Goal: Use online tool/utility: Utilize a website feature to perform a specific function

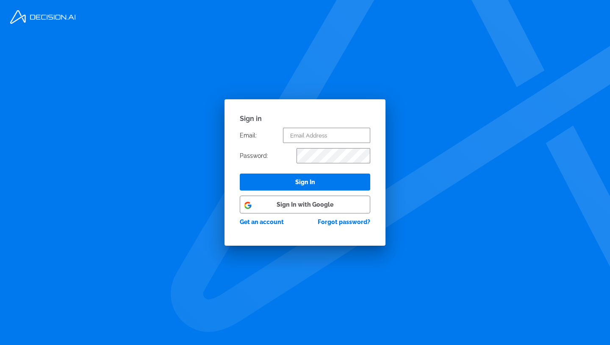
click at [312, 203] on button "Sign In with Google" at bounding box center [305, 204] width 131 height 18
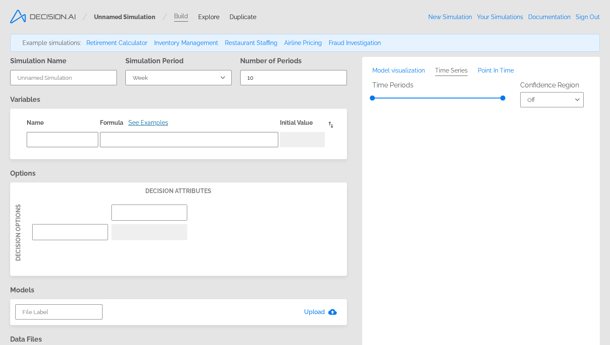
click at [111, 40] on link "Retirement Calculator" at bounding box center [116, 42] width 61 height 7
select select "Year"
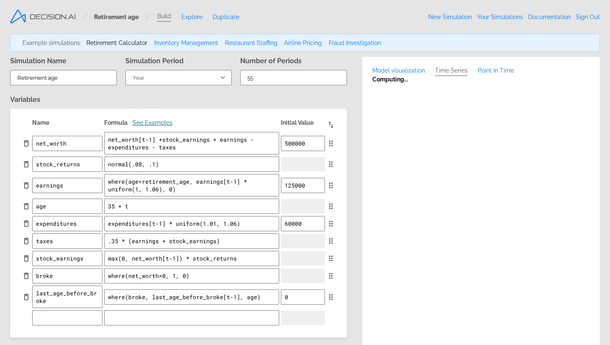
type textarea "x"
type input "Retirement age"
type input "55"
type textarea "net_worth"
type textarea "net_worth[t-1] +stock_earnings + earnings - expenditures - taxes"
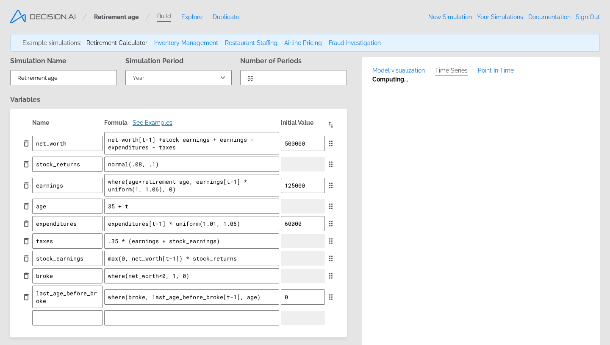
type textarea "500000"
type input "age [DEMOGRAPHIC_DATA]"
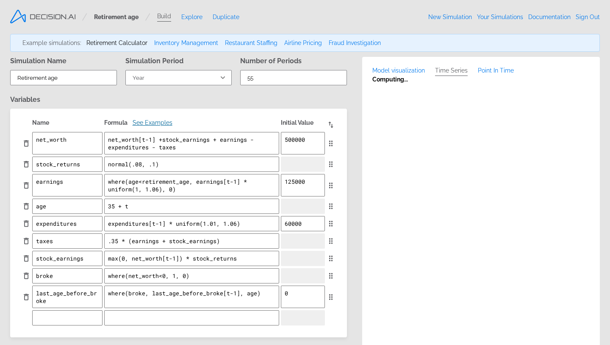
type textarea "x"
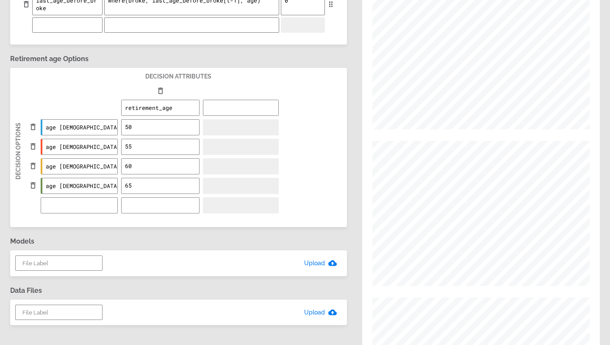
scroll to position [293, 0]
click at [198, 76] on span "decision attributes" at bounding box center [178, 75] width 66 height 7
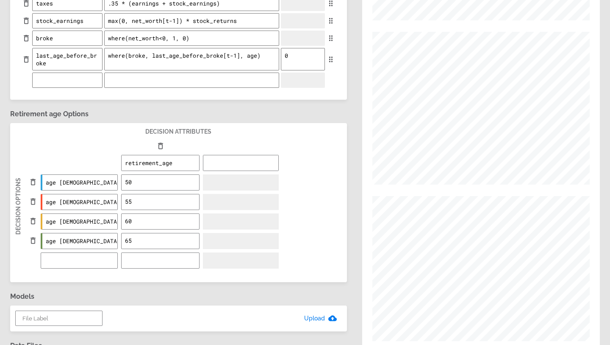
scroll to position [0, 0]
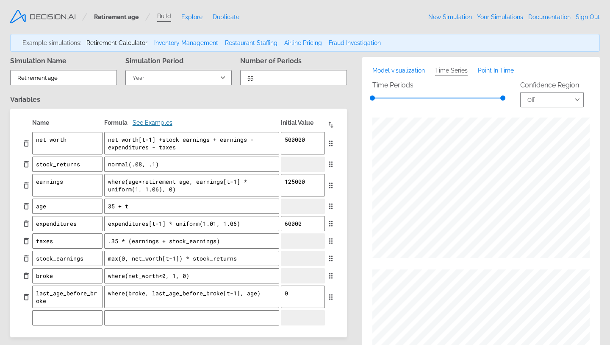
click at [193, 14] on link "Explore" at bounding box center [191, 17] width 21 height 7
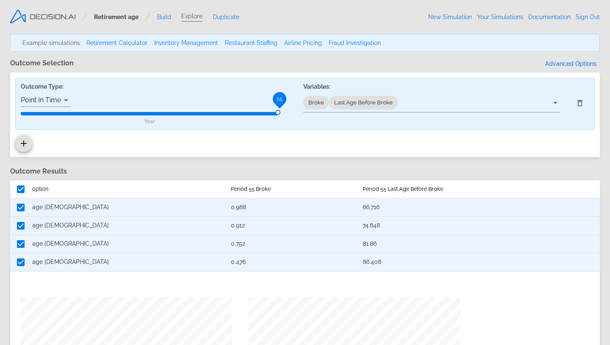
drag, startPoint x: 279, startPoint y: 97, endPoint x: 185, endPoint y: 100, distance: 93.7
click at [185, 100] on div "Outcome Type: Point In Time point 55 Year" at bounding box center [157, 103] width 283 height 51
click at [290, 40] on link "Airline Pricing" at bounding box center [303, 42] width 38 height 7
select select "Day"
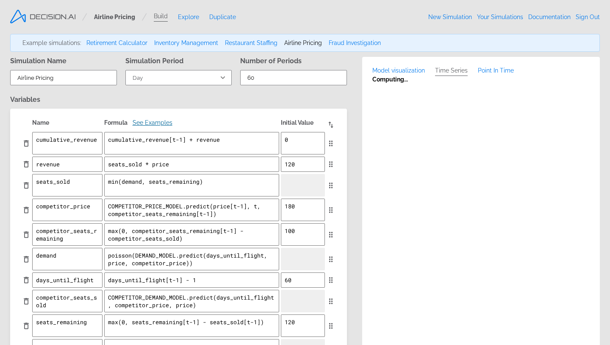
type textarea "x"
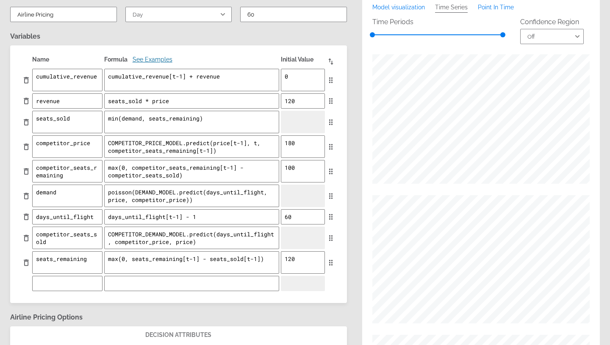
scroll to position [64, 0]
click at [153, 158] on div "COMPETITOR_PRICE_MODEL.predict(price[t-1], t, competitor_seats_remaining[t-1])" at bounding box center [191, 147] width 175 height 24
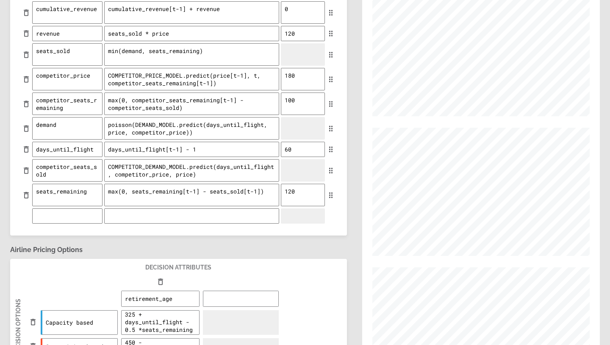
scroll to position [66, 0]
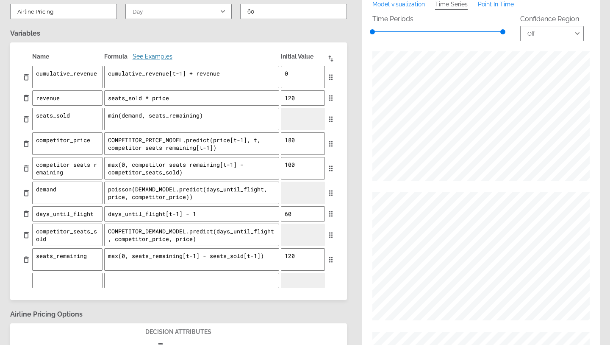
click at [159, 217] on textarea "days_until_flight[t-1] - 1" at bounding box center [191, 213] width 175 height 15
click at [179, 194] on textarea "poisson(DEMAND_MODEL.predict(days_until_flight, price, competitor_price))" at bounding box center [191, 192] width 175 height 22
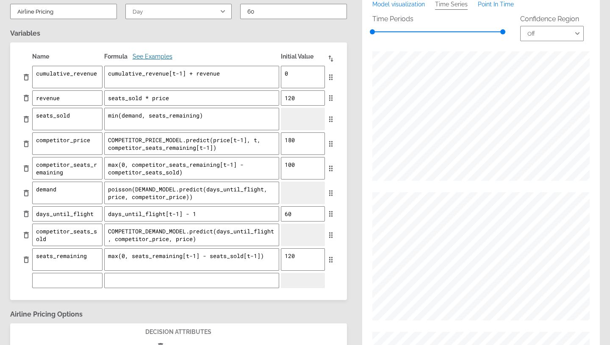
click at [179, 194] on textarea "poisson(DEMAND_MODEL.predict(days_until_flight, price, competitor_price))" at bounding box center [191, 192] width 175 height 22
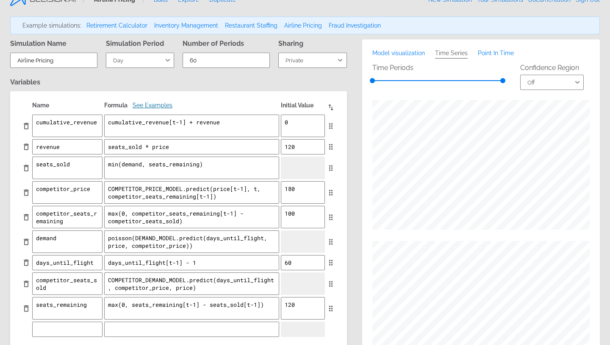
scroll to position [17, 0]
click at [155, 239] on textarea "poisson(DEMAND_MODEL.predict(days_until_flight, price, competitor_price))" at bounding box center [191, 242] width 175 height 22
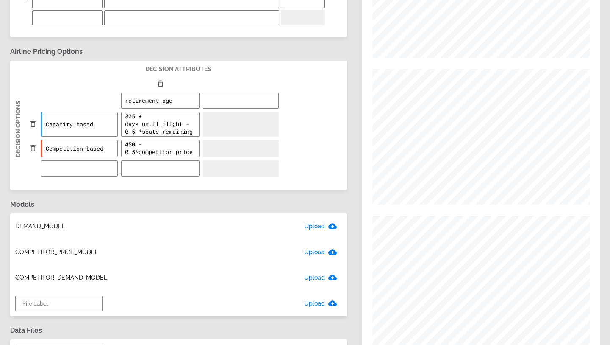
scroll to position [395, 0]
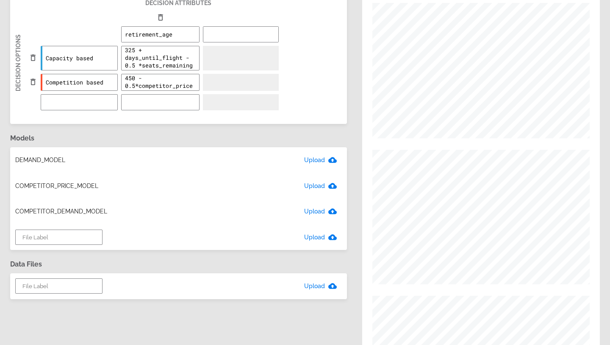
click at [33, 159] on div "DEMAND_MODEL Upload" at bounding box center [178, 160] width 337 height 26
click at [48, 188] on div "COMPETITOR_PRICE_MODEL Upload" at bounding box center [178, 186] width 337 height 26
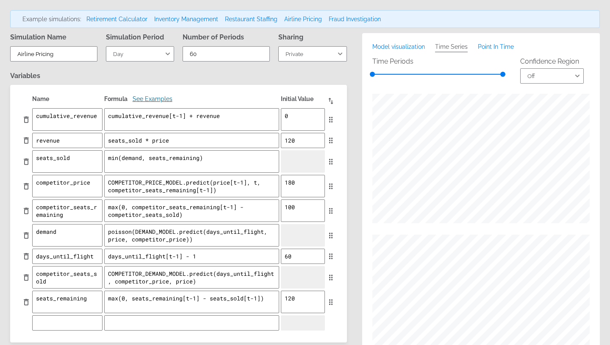
scroll to position [0, 0]
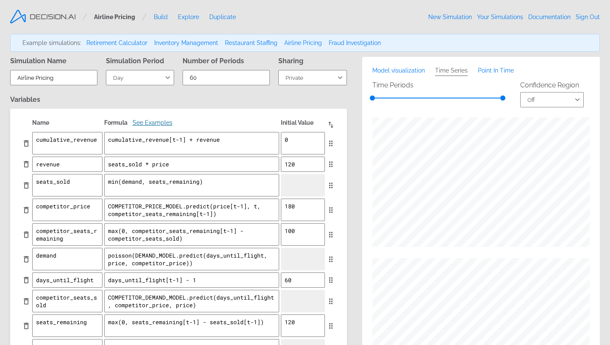
click at [486, 72] on span "Point In Time" at bounding box center [496, 70] width 36 height 7
click at [408, 71] on span "Model visualization" at bounding box center [399, 70] width 53 height 7
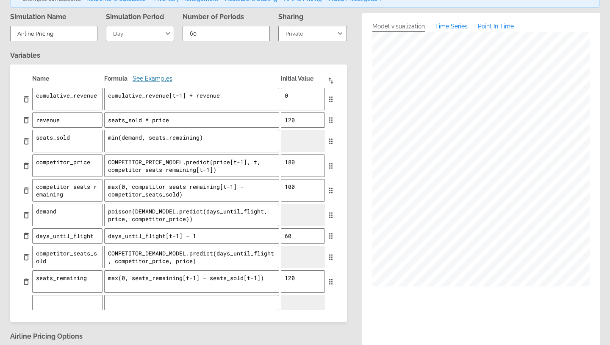
scroll to position [52, 0]
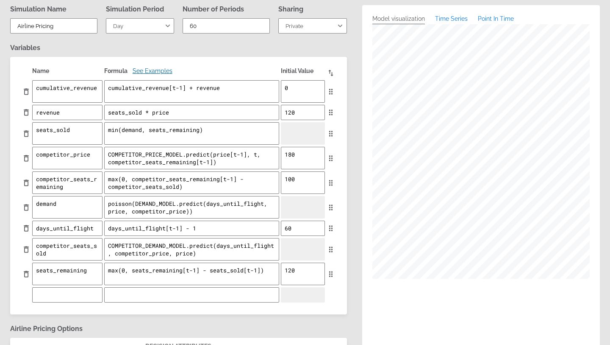
click at [454, 17] on span "Time Series" at bounding box center [451, 18] width 33 height 7
click at [548, 50] on select "Off 25–75% 10–90%" at bounding box center [553, 47] width 64 height 15
select select "2"
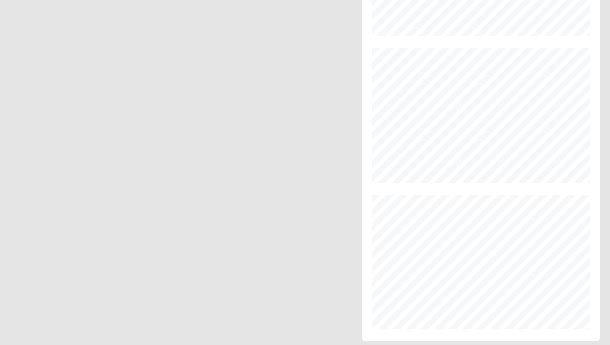
scroll to position [1099, 0]
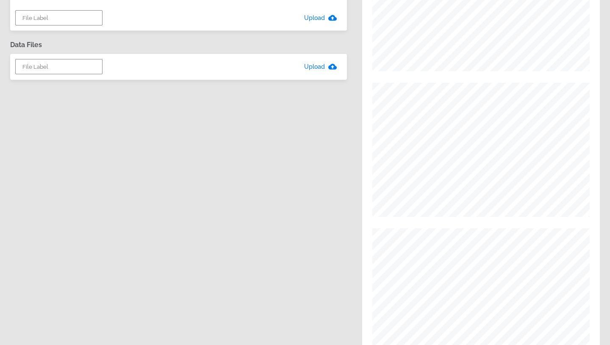
click at [266, 222] on div "Simulation Name Airline Pricing Simulation Period Year Quarter Month Week Day H…" at bounding box center [178, 136] width 337 height 1386
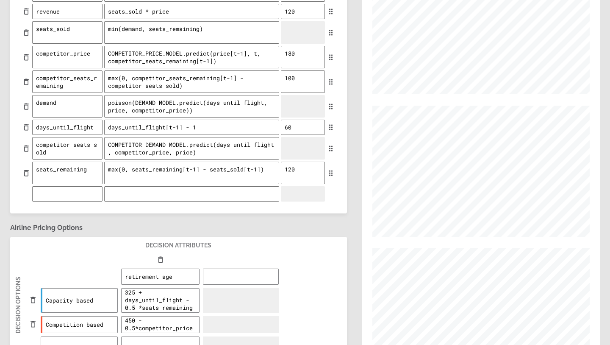
scroll to position [0, 0]
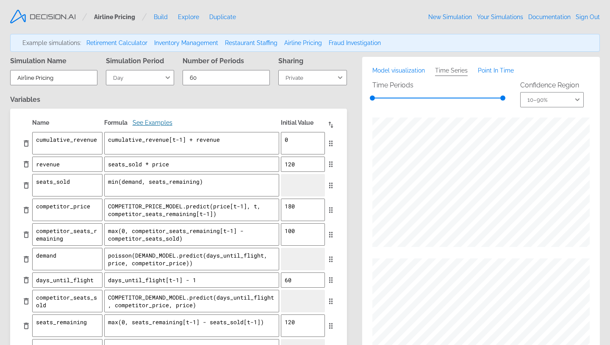
click at [540, 18] on link "Documentation" at bounding box center [550, 17] width 42 height 7
click at [237, 45] on link "Restaurant Staffing" at bounding box center [251, 42] width 53 height 7
type input "Restaurant Staffing"
select select "Minute"
type input "180"
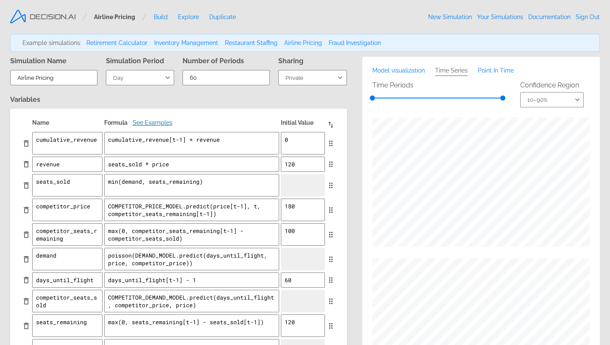
type textarea "cumulative_profit"
type textarea "cumulative_profit[t-1] + profit"
type textarea "8 * number_served"
type textarea "total_cost"
type textarea "labor_cost + ingredients_cost"
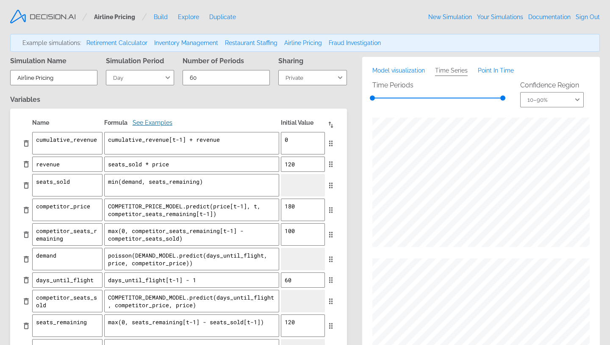
type textarea "new_people_in_line"
type textarea "poisson(NEW_PEOPLE_IN_LINE.predict(t, line_length[t-1]))"
type textarea "number_served"
type textarea "min(line_length[t-1], max_production)"
type textarea "labor_cost"
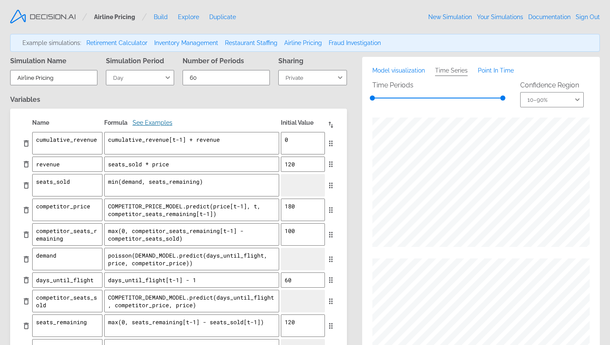
type textarea "3 * 15 * workers / 60"
type textarea "ingredients_cost"
type textarea "7 * number_served"
type textarea "profit"
type textarea "revenue - total_cost"
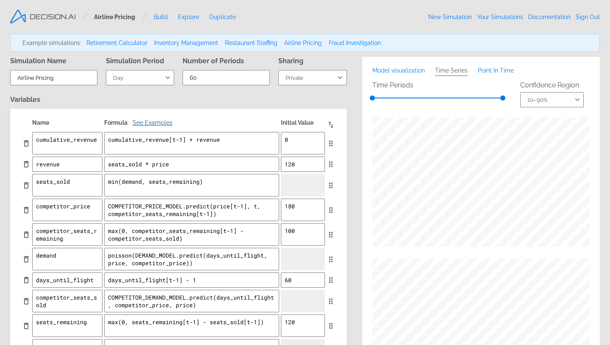
type textarea "line_length"
type textarea "line_length[t-1] + new_people_in_line - number_served"
type textarea "0"
type input "medium"
type textarea "4"
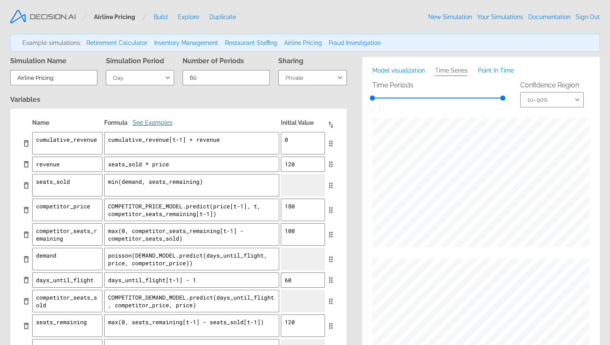
type input "high"
type textarea "5"
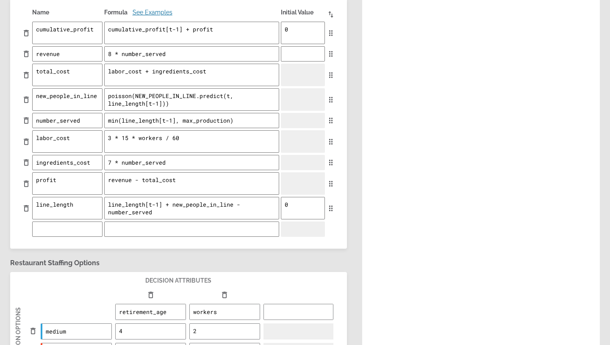
scroll to position [103, 0]
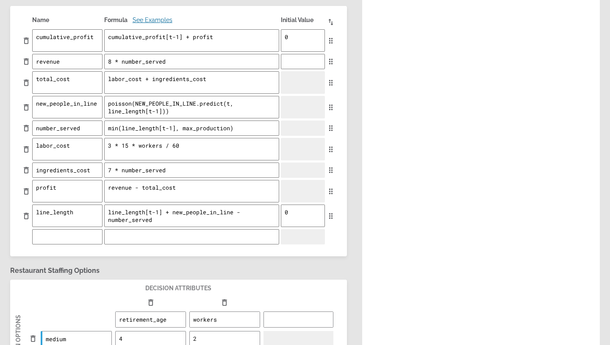
type textarea "x"
select select "2"
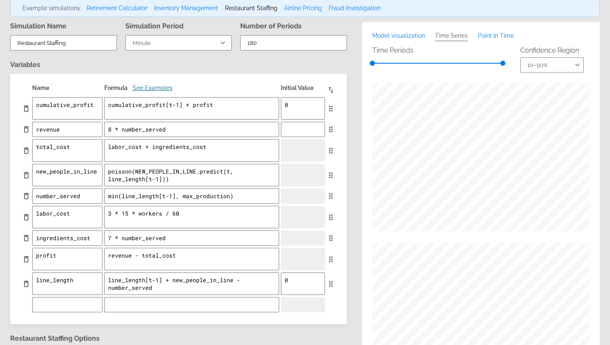
scroll to position [0, 0]
